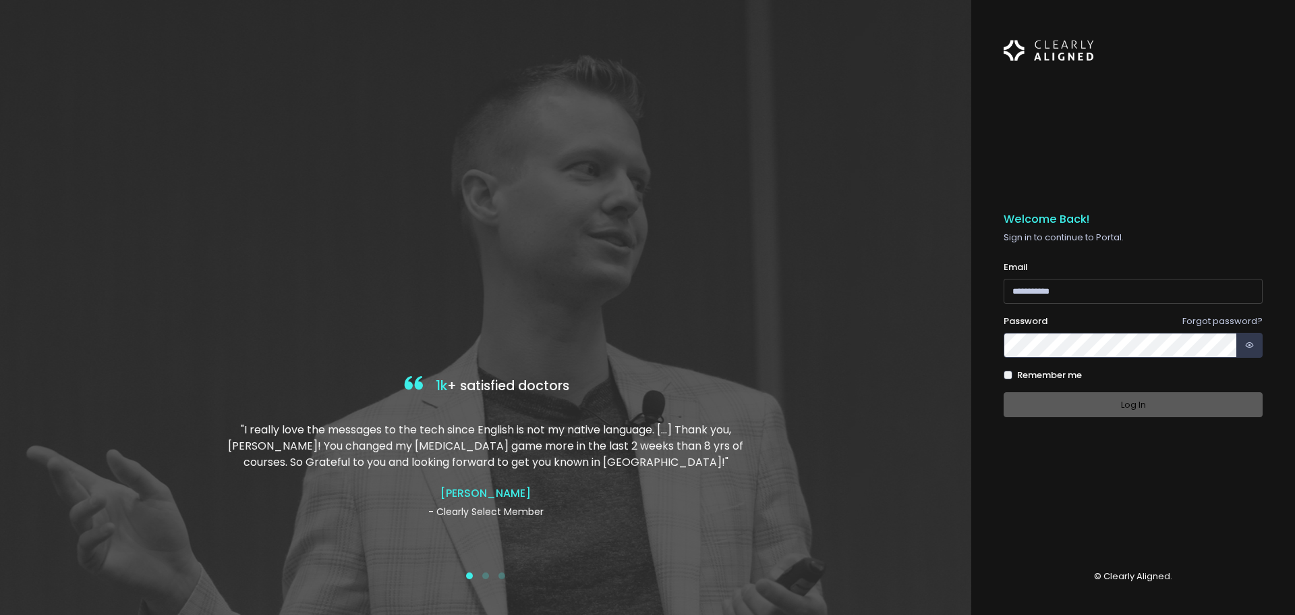
click at [1076, 302] on input "email" at bounding box center [1133, 291] width 259 height 25
type input "**********"
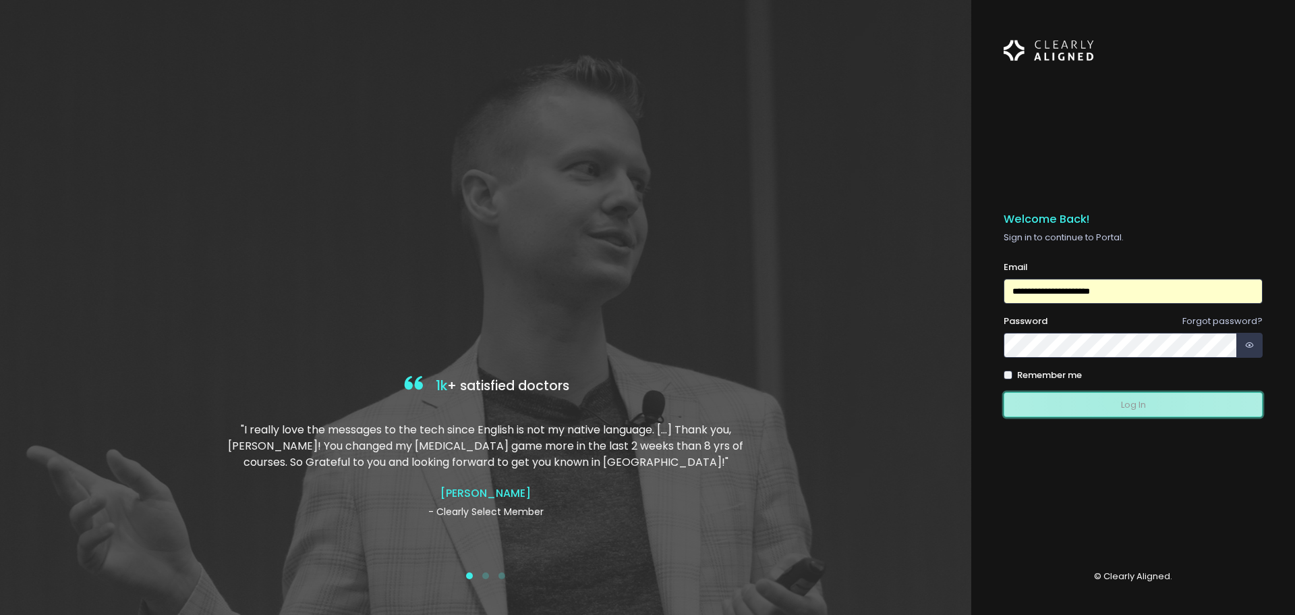
click at [1116, 400] on button "Log In" at bounding box center [1133, 404] width 259 height 25
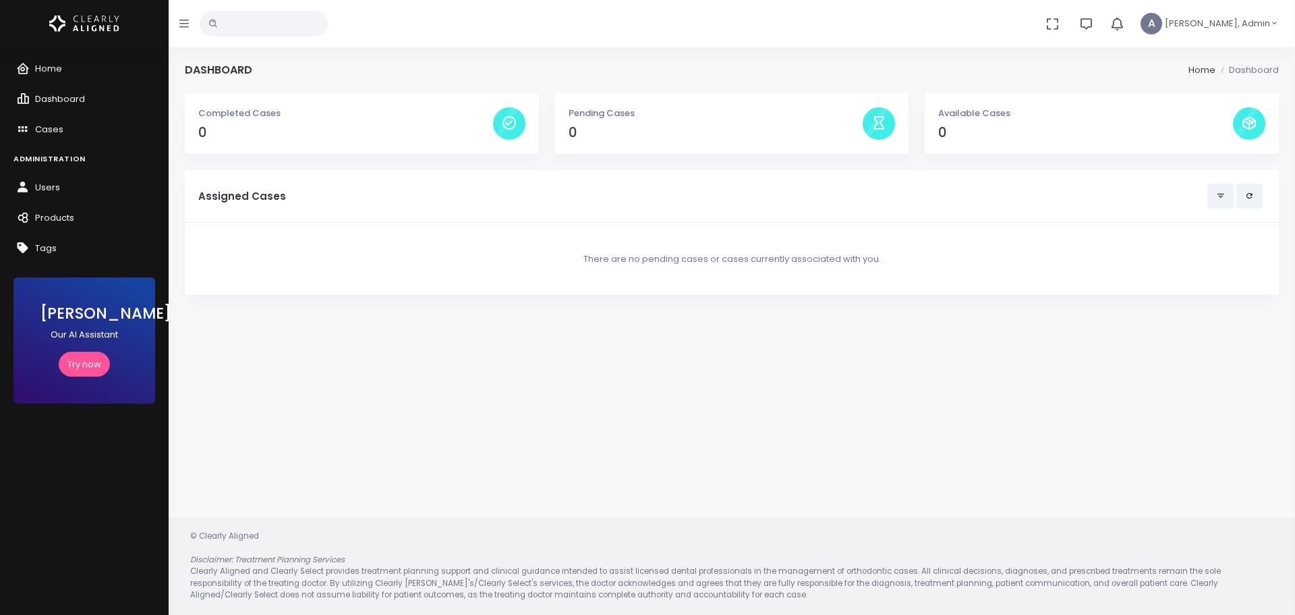
click at [1162, 22] on span "A" at bounding box center [1152, 24] width 22 height 22
click at [563, 123] on div "Pending Cases 0" at bounding box center [732, 123] width 354 height 61
drag, startPoint x: 340, startPoint y: 118, endPoint x: 308, endPoint y: 117, distance: 31.7
click at [322, 118] on p "Completed Cases" at bounding box center [345, 113] width 295 height 13
click at [219, 107] on p "Completed Cases" at bounding box center [345, 113] width 295 height 13
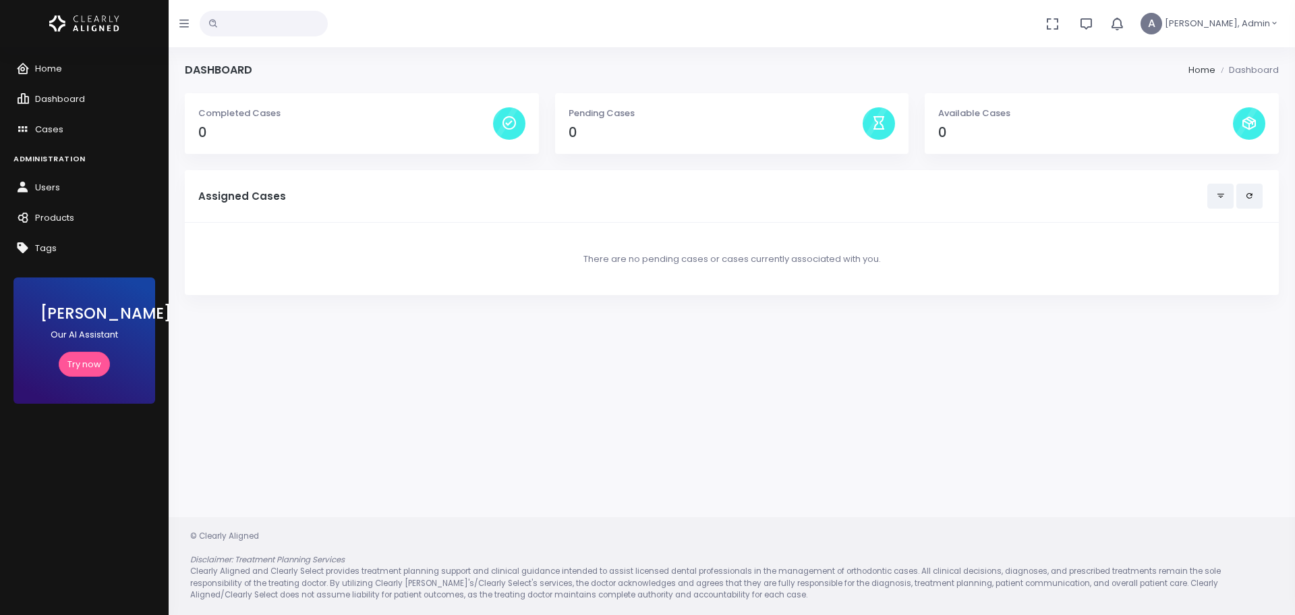
click at [232, 41] on form "No data found, change terms and search again..." at bounding box center [264, 23] width 128 height 47
click at [249, 19] on input "text" at bounding box center [264, 24] width 128 height 26
type input "*****"
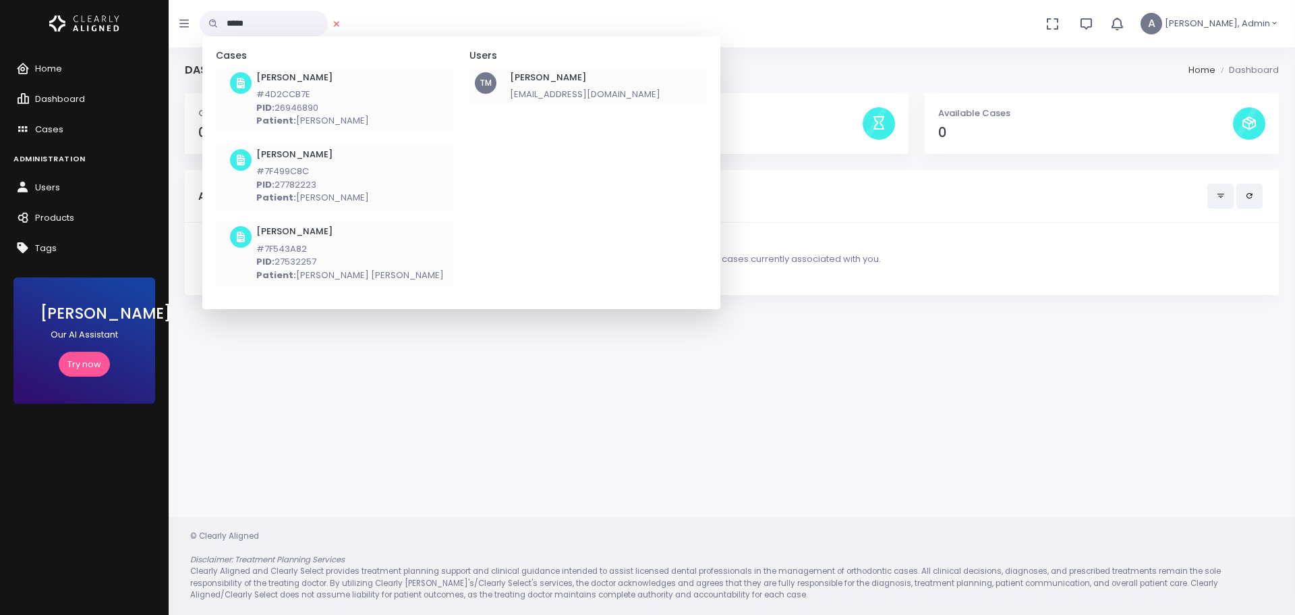
click at [247, 84] on span "scrollable content" at bounding box center [241, 83] width 22 height 22
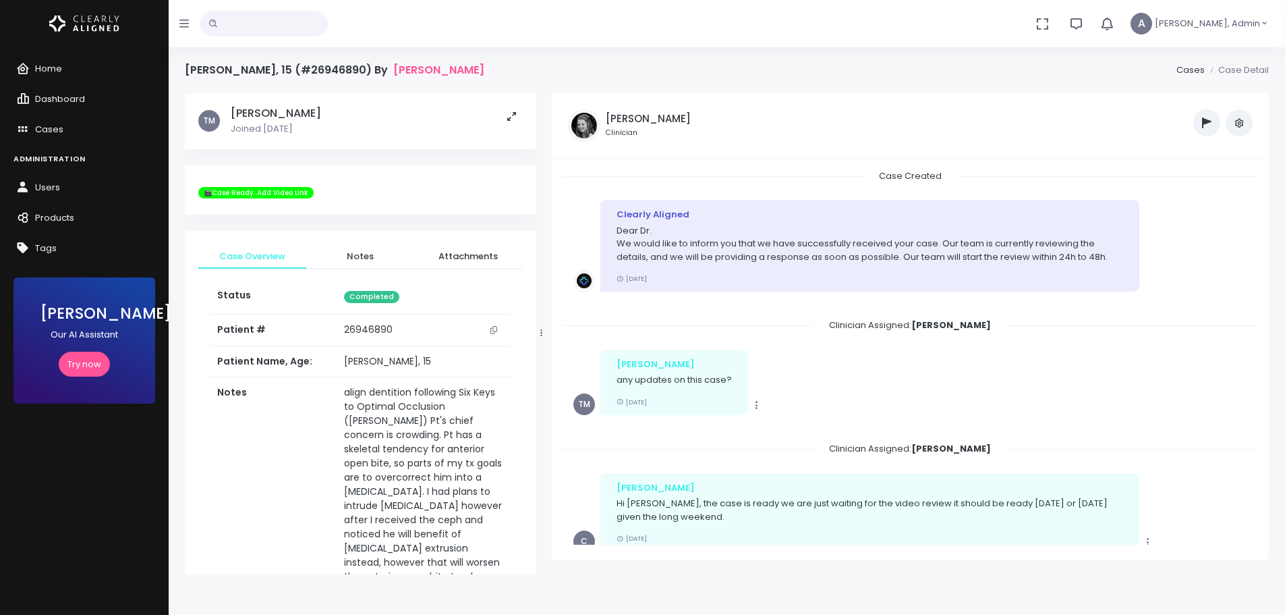
scroll to position [1311, 0]
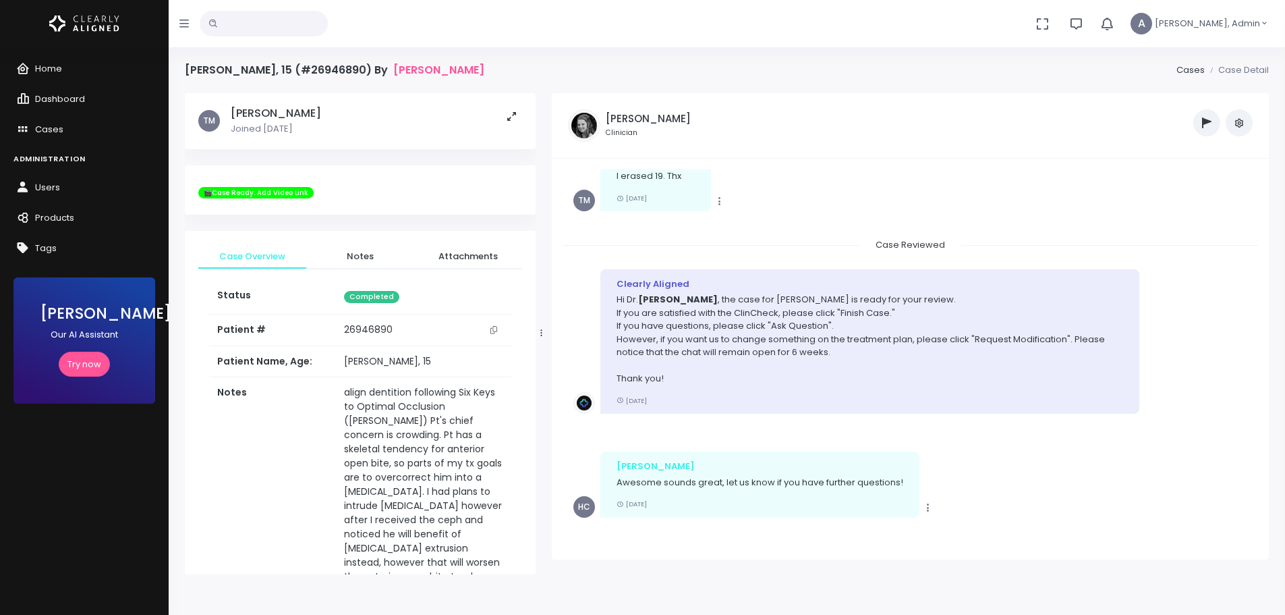
click at [282, 123] on p "Joined [DATE]" at bounding box center [276, 128] width 90 height 13
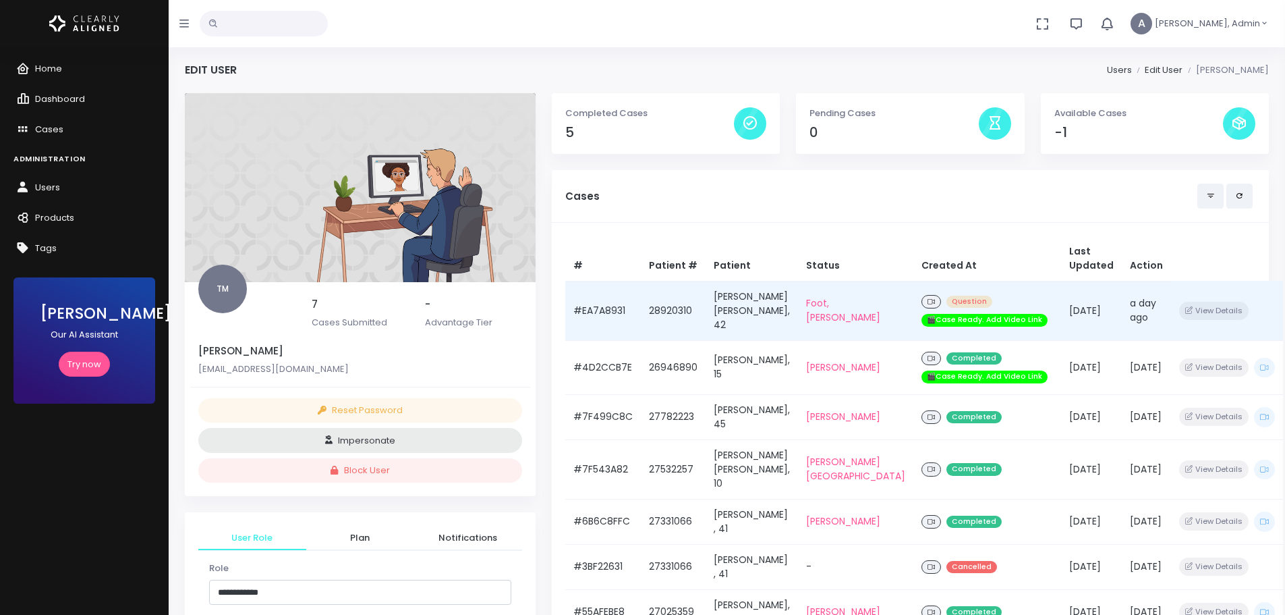
click at [995, 293] on div "Question 🎬Case Ready. Add Video Link" at bounding box center [987, 310] width 132 height 37
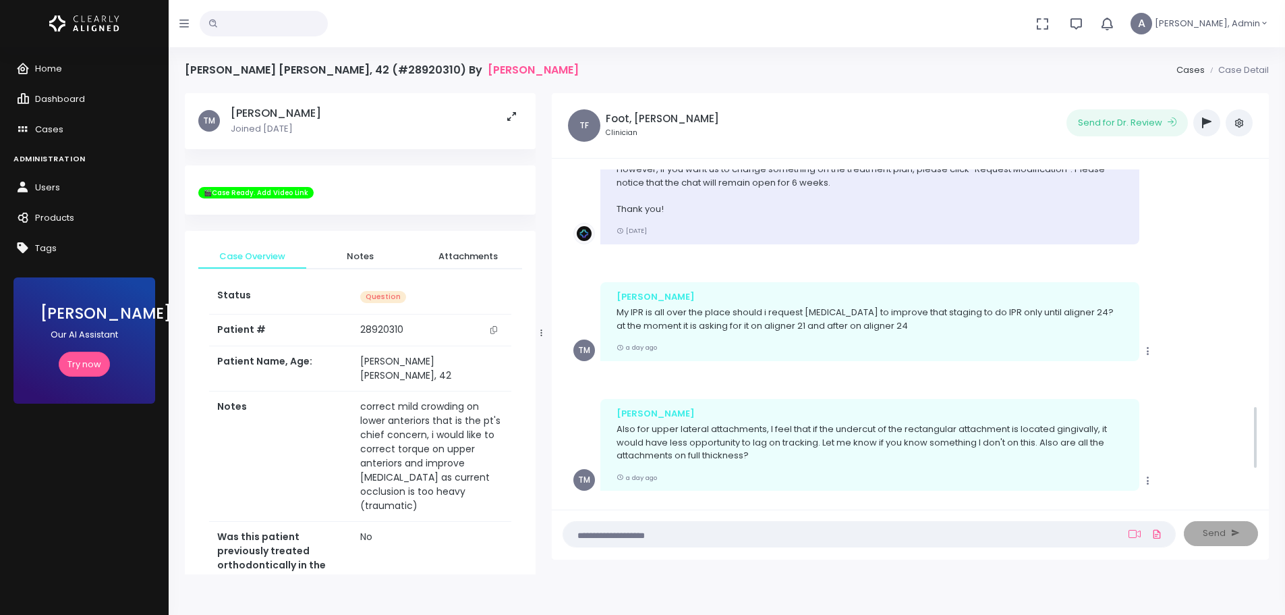
scroll to position [1210, 0]
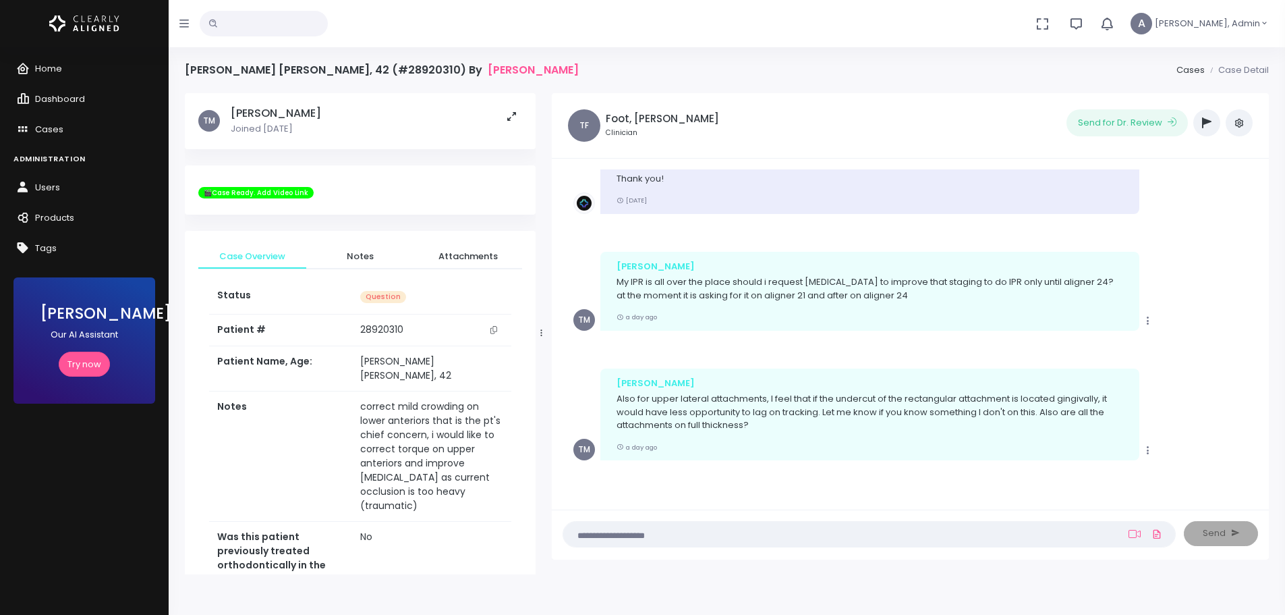
click at [1152, 326] on icon "scrollable content" at bounding box center [1148, 320] width 12 height 12
click at [1180, 287] on div "Copy [PERSON_NAME] My IPR is all over the place should i request [MEDICAL_DATA]…" at bounding box center [910, 291] width 674 height 79
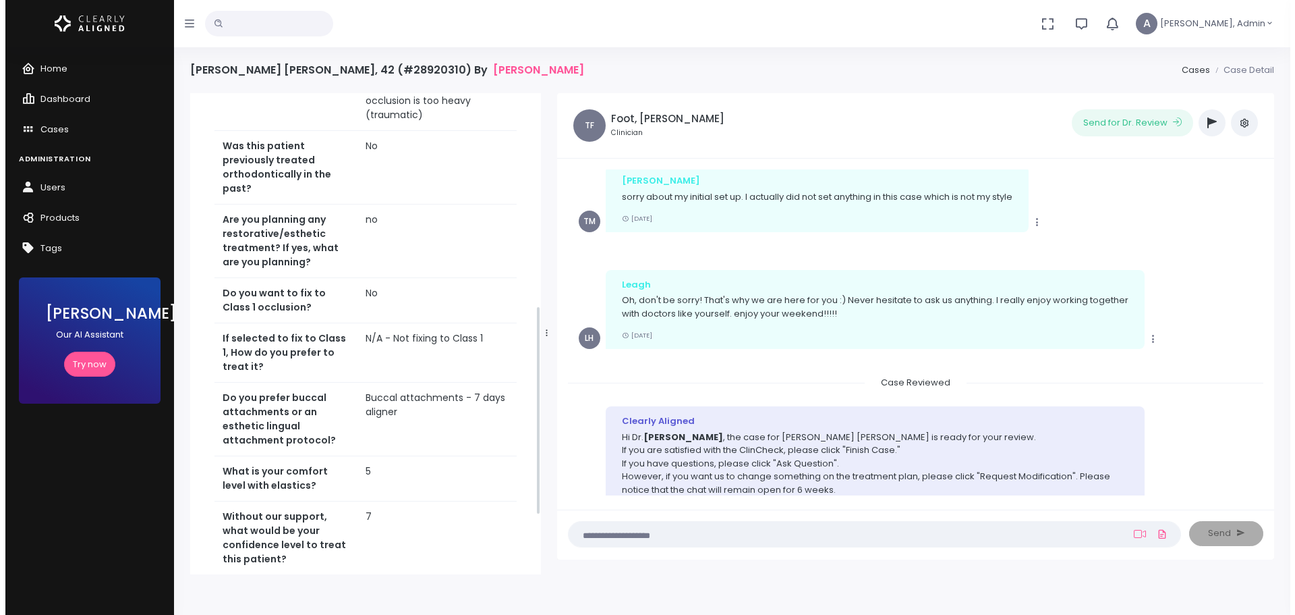
scroll to position [286, 0]
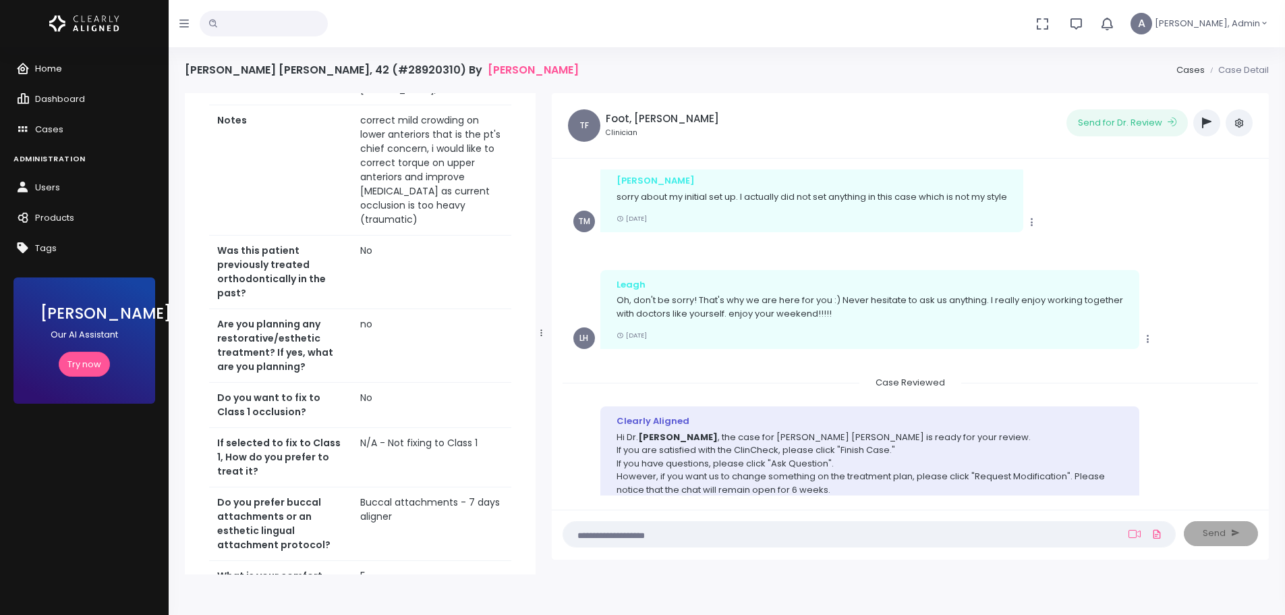
click at [58, 68] on span "Home" at bounding box center [48, 68] width 27 height 13
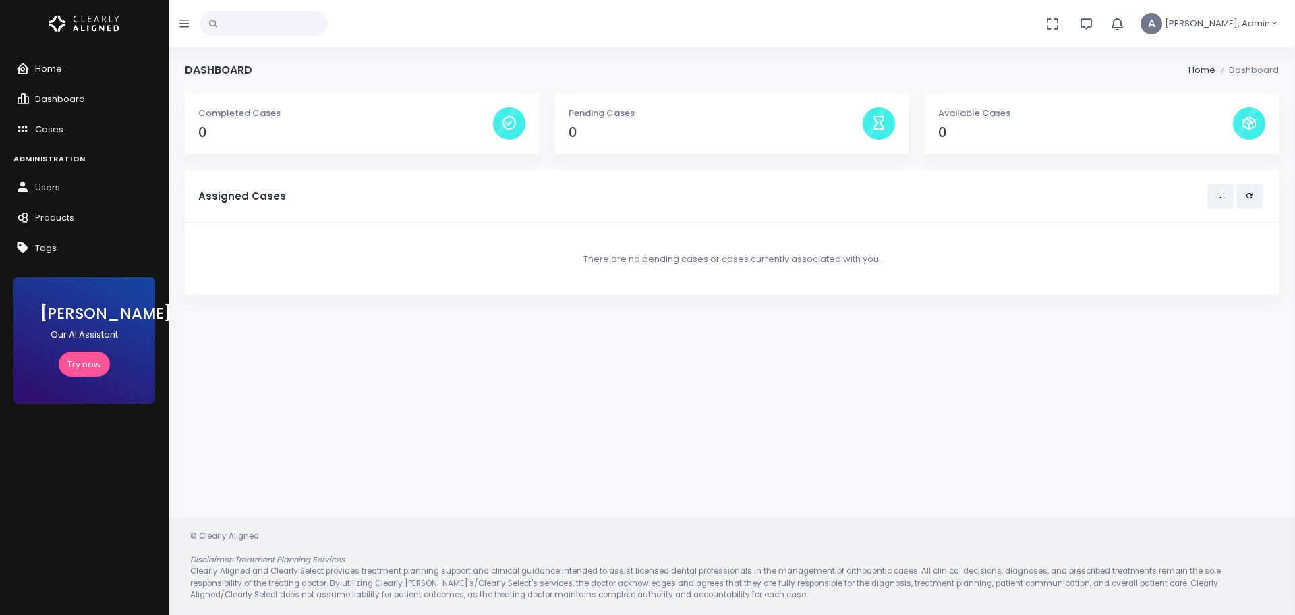
click at [62, 72] on link "Home" at bounding box center [84, 69] width 169 height 30
click at [72, 62] on link "Home" at bounding box center [84, 69] width 169 height 30
click at [78, 67] on link "Home" at bounding box center [84, 69] width 169 height 30
click at [49, 62] on span "Home" at bounding box center [48, 68] width 27 height 13
